Goal: Use online tool/utility: Use online tool/utility

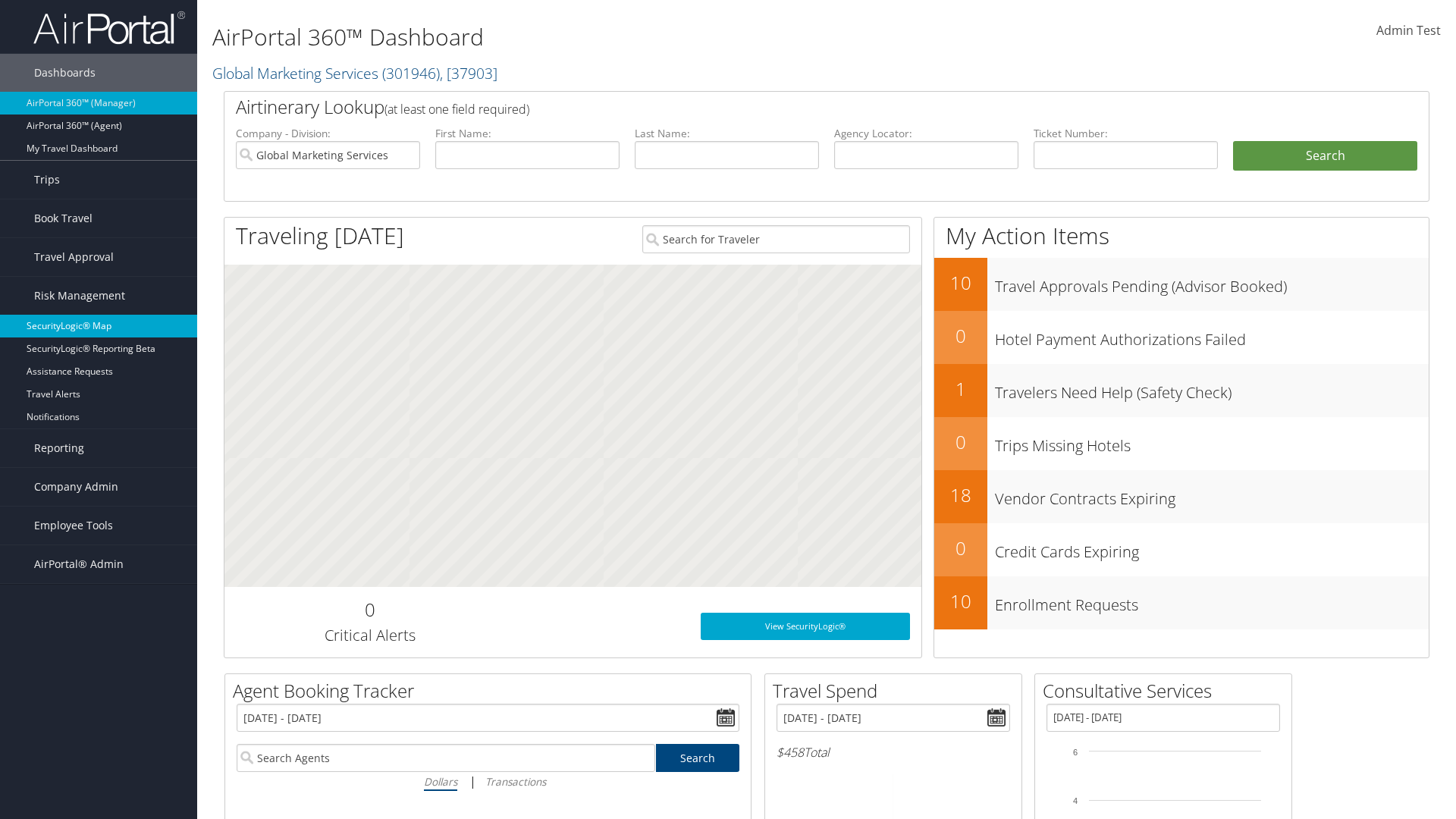
click at [99, 327] on link "SecurityLogic® Map" at bounding box center [99, 326] width 197 height 23
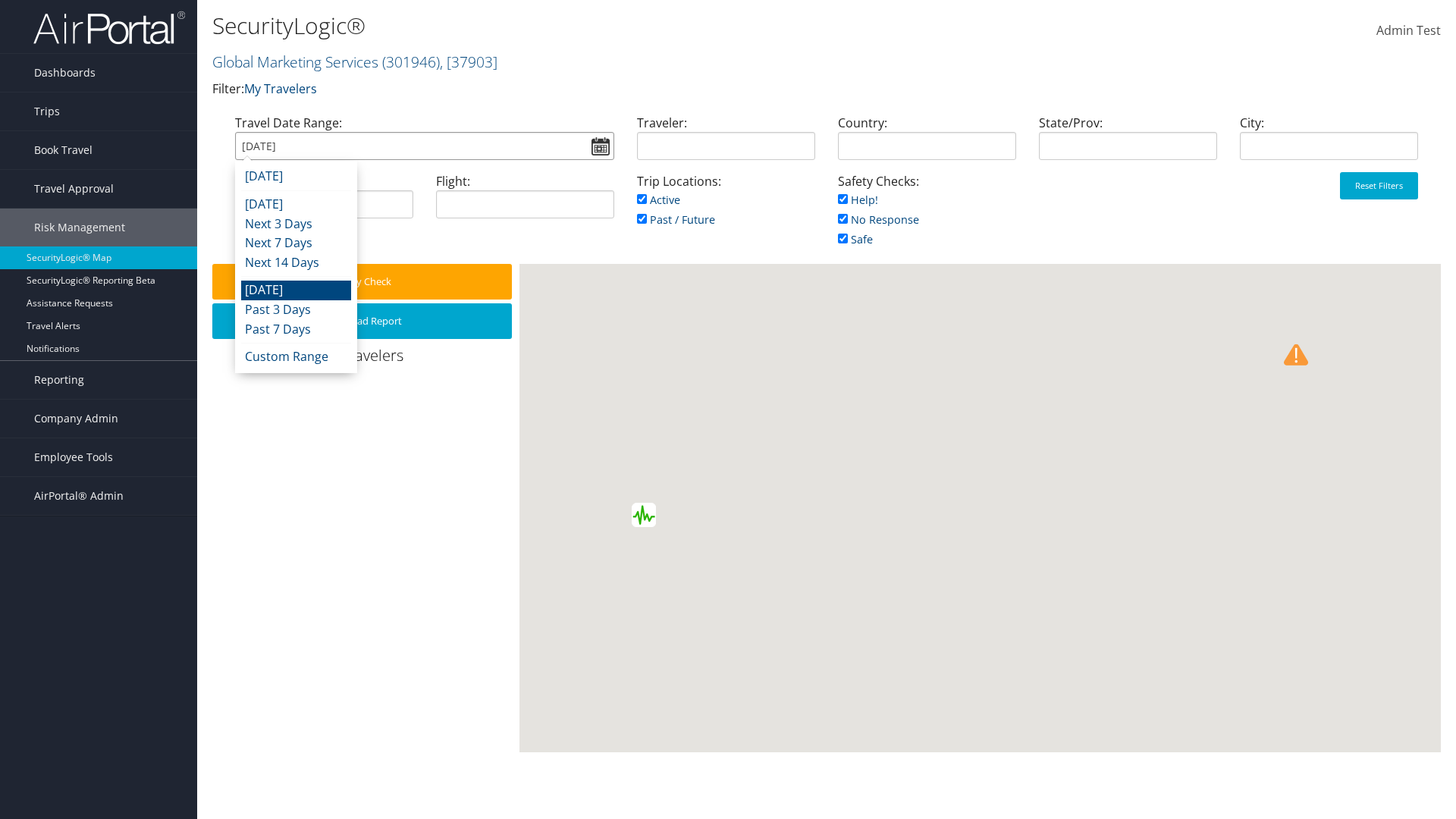
click at [424, 146] on input "[DATE]" at bounding box center [424, 146] width 379 height 28
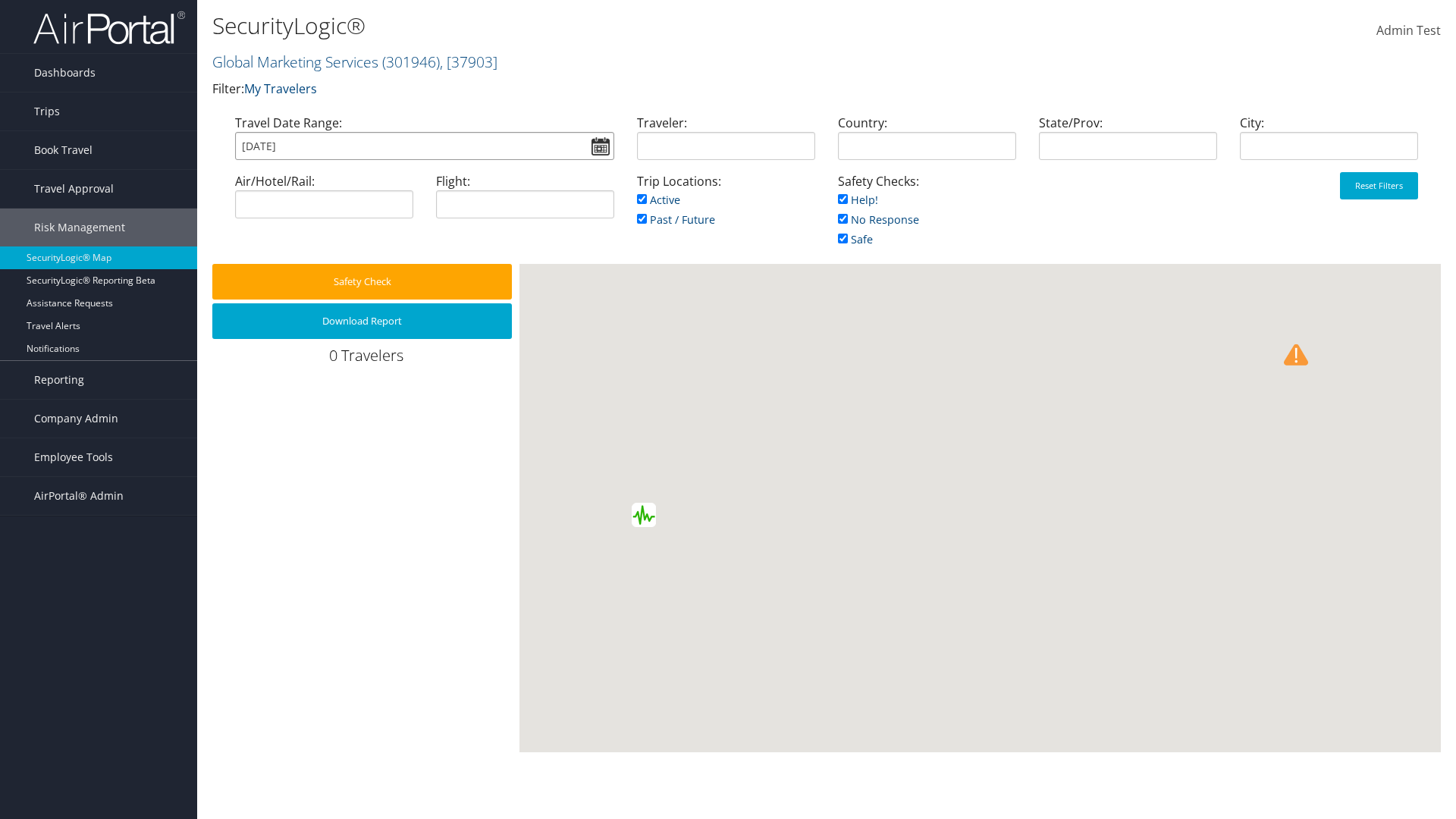
click at [424, 146] on input "[DATE]" at bounding box center [424, 146] width 379 height 28
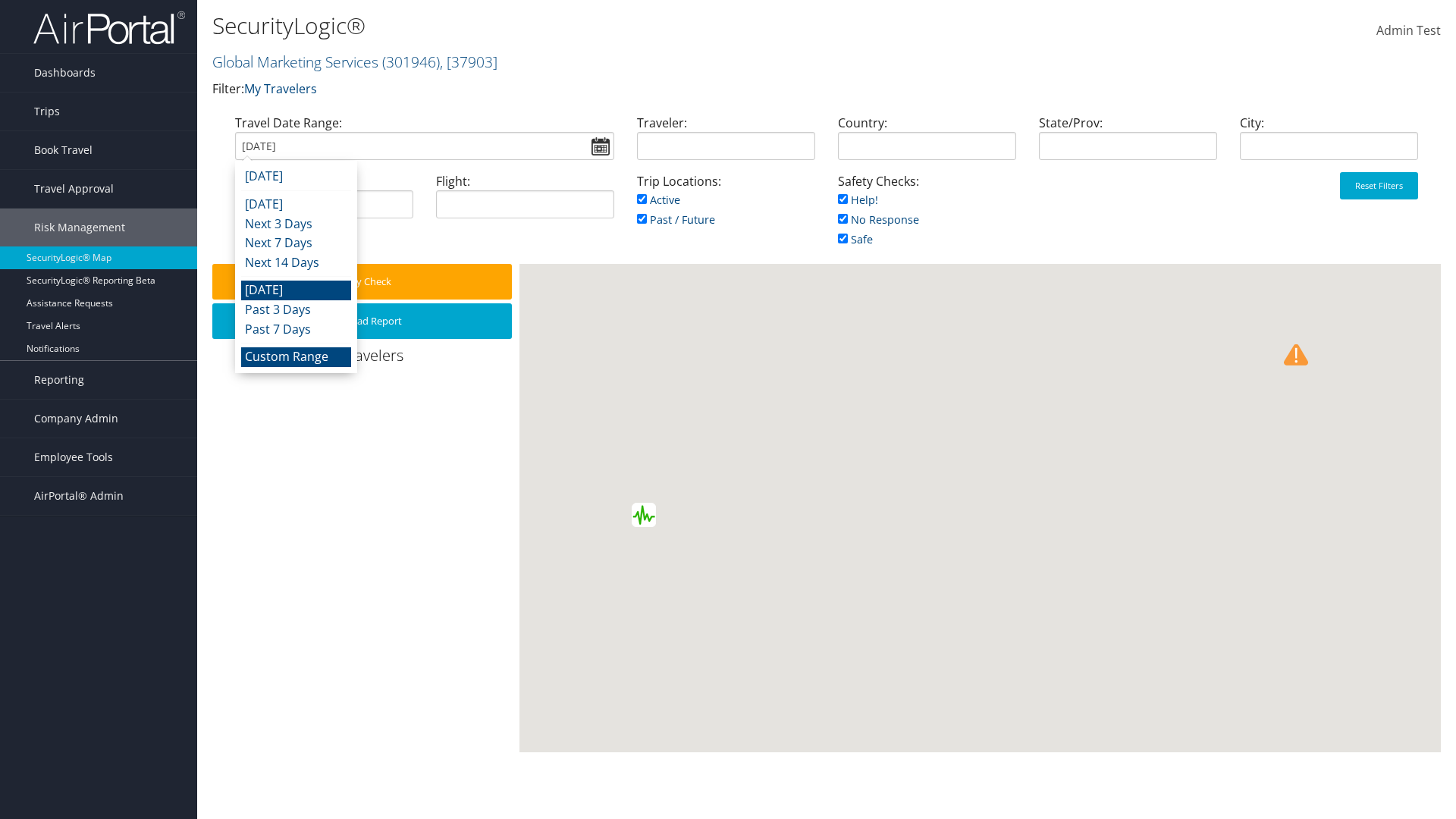
click at [296, 356] on li "Custom Range" at bounding box center [295, 357] width 109 height 20
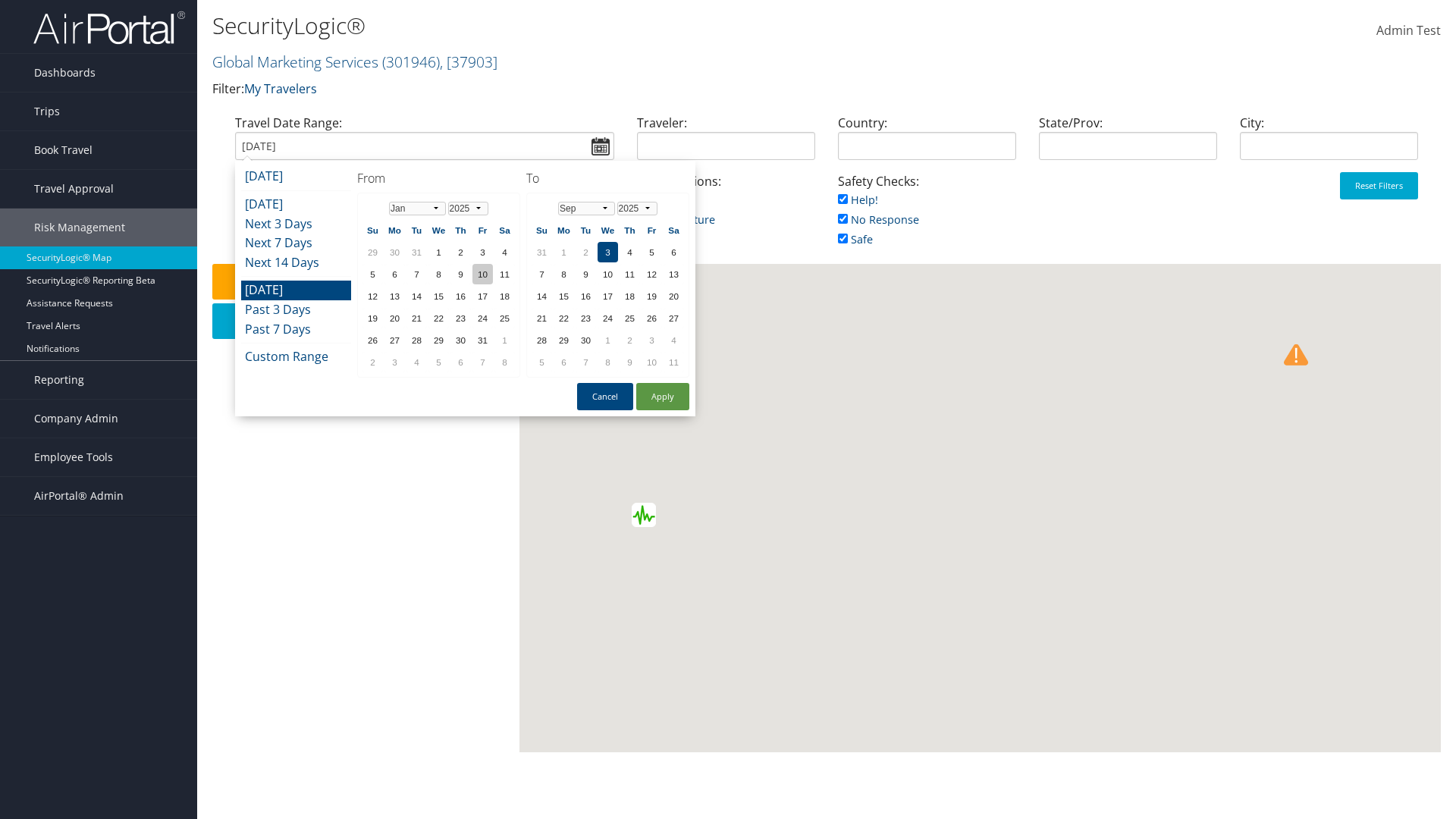
click at [482, 274] on td "10" at bounding box center [482, 274] width 21 height 21
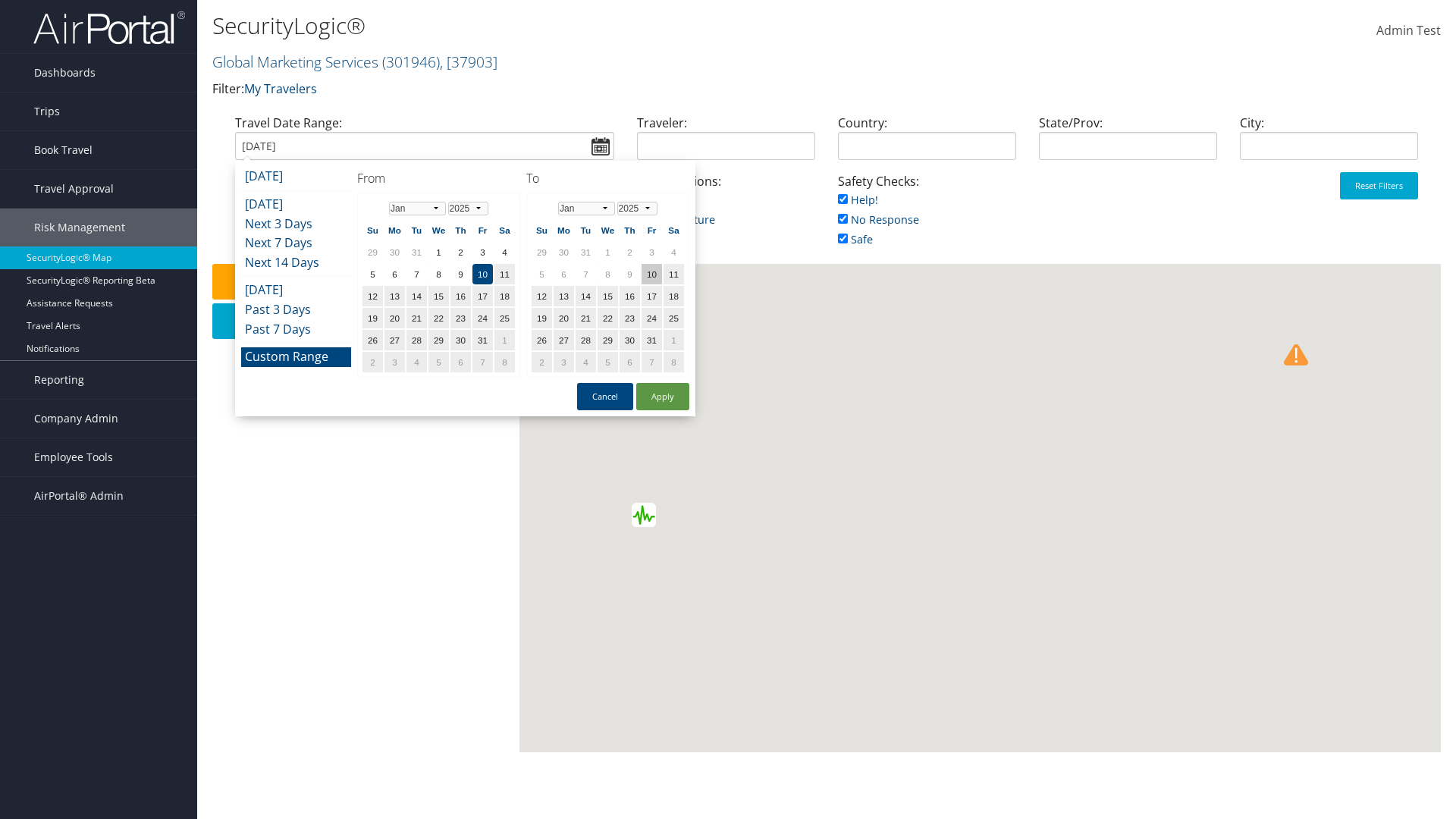
click at [651, 274] on td "10" at bounding box center [651, 274] width 21 height 21
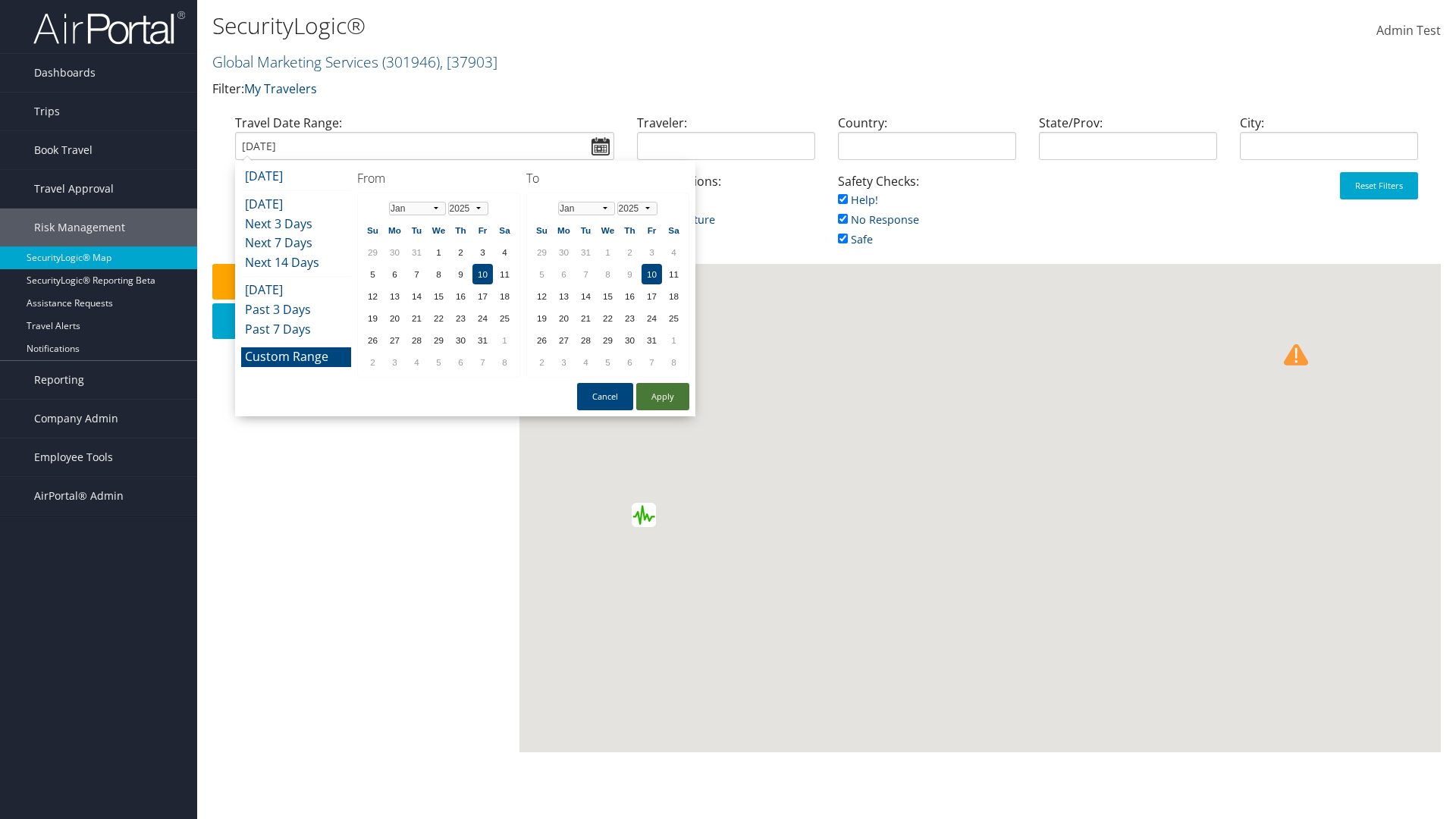
click at [663, 397] on button "Apply" at bounding box center [663, 397] width 53 height 28
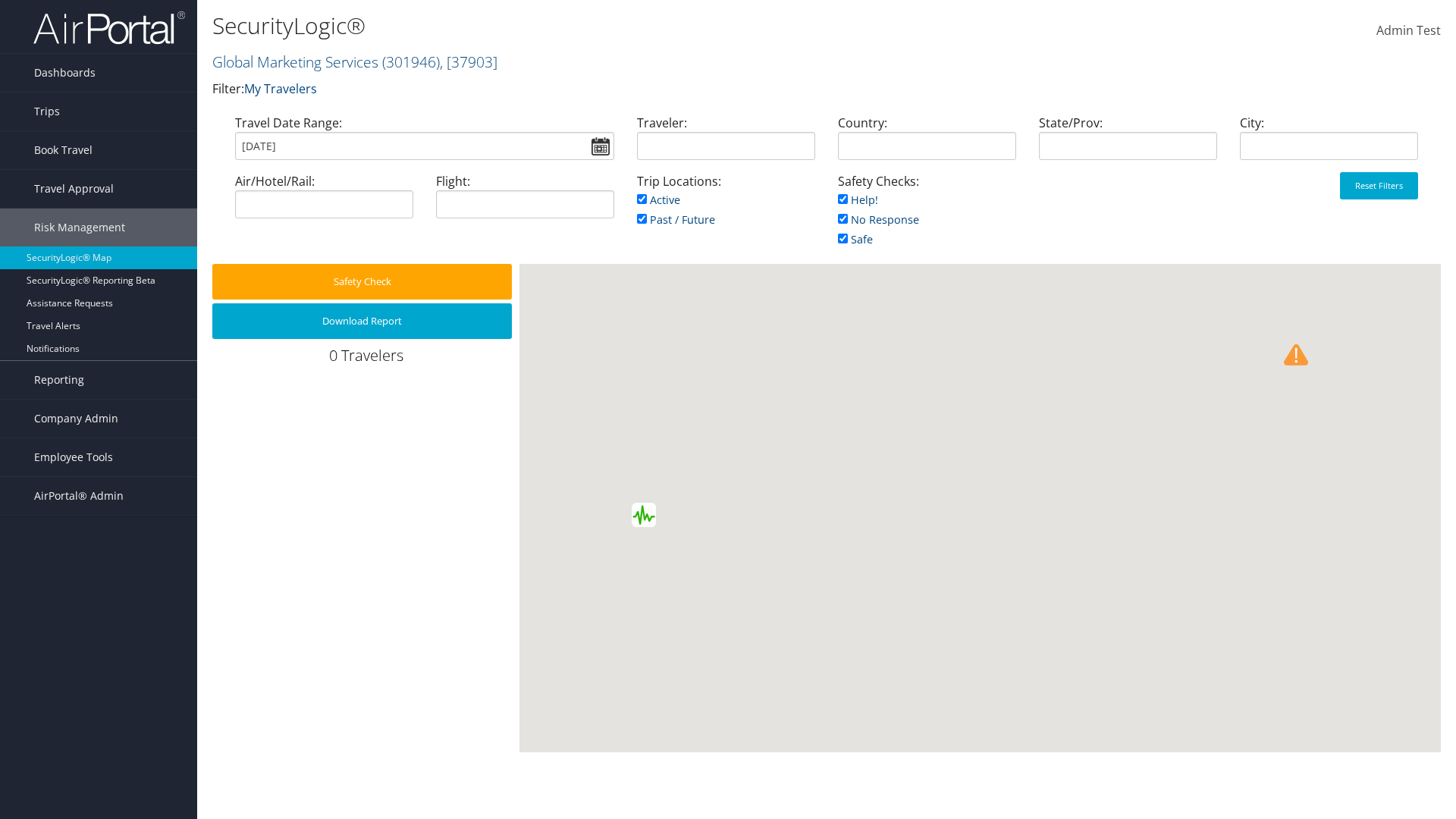
type input "01/10/2025"
